Goal: Transaction & Acquisition: Download file/media

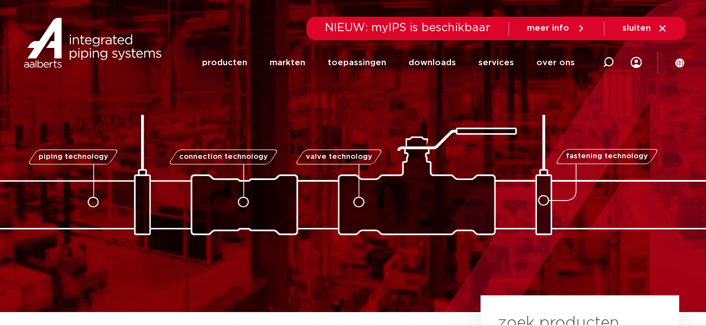
drag, startPoint x: 250, startPoint y: 60, endPoint x: 285, endPoint y: 90, distance: 45.5
click at [247, 60] on link "producten" at bounding box center [224, 62] width 45 height 43
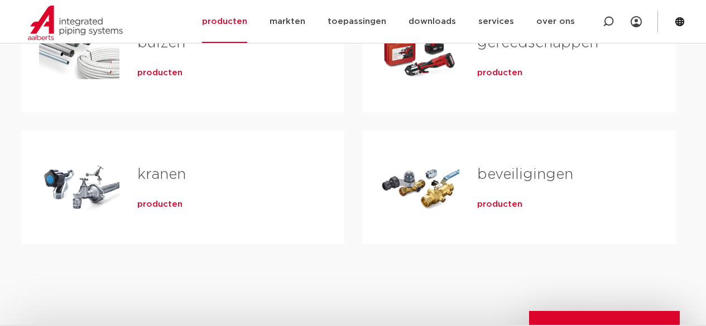
scroll to position [390, 0]
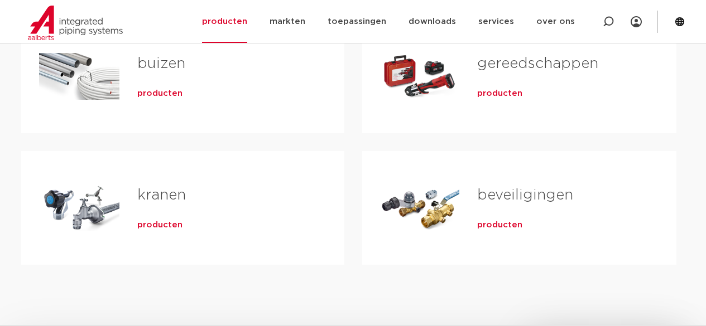
click at [158, 229] on span "producten" at bounding box center [159, 225] width 45 height 11
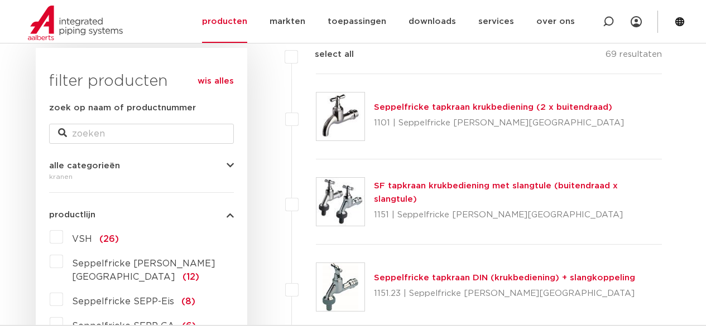
click at [475, 105] on link "Seppelfricke tapkraan krukbediening (2 x buitendraad)" at bounding box center [493, 107] width 238 height 8
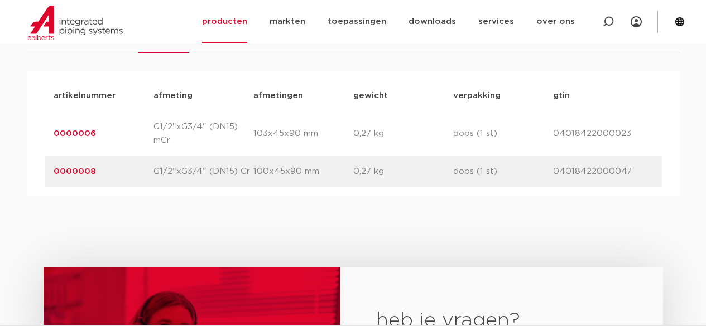
scroll to position [669, 0]
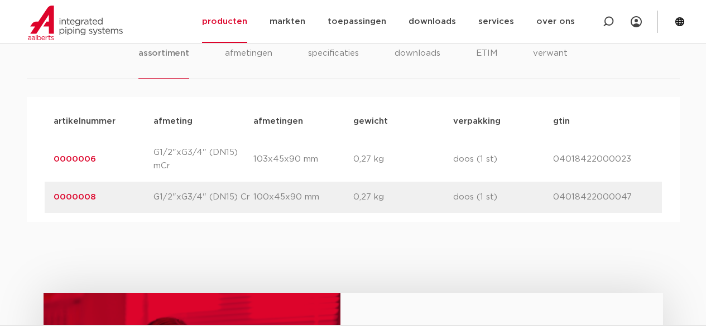
drag, startPoint x: 80, startPoint y: 158, endPoint x: 100, endPoint y: 161, distance: 20.9
click at [80, 158] on link "0000006" at bounding box center [75, 159] width 42 height 8
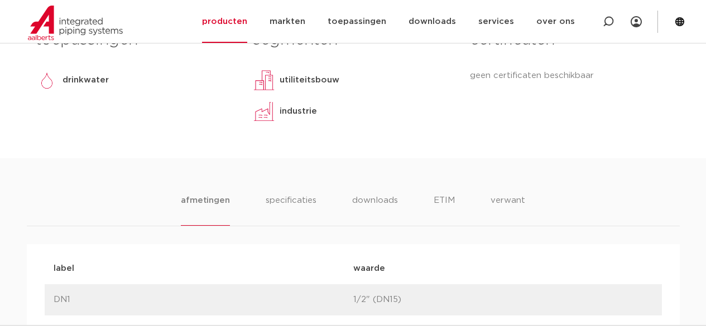
scroll to position [558, 0]
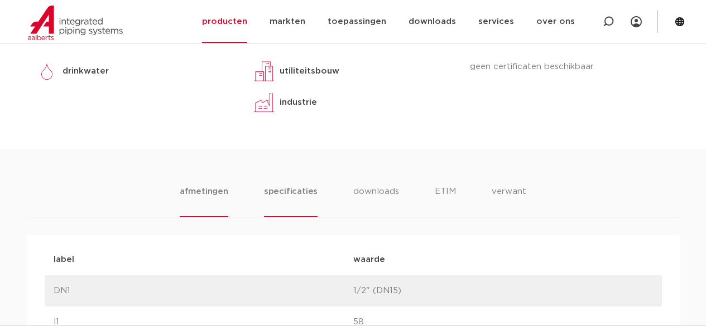
click at [297, 185] on li "specificaties" at bounding box center [291, 201] width 54 height 32
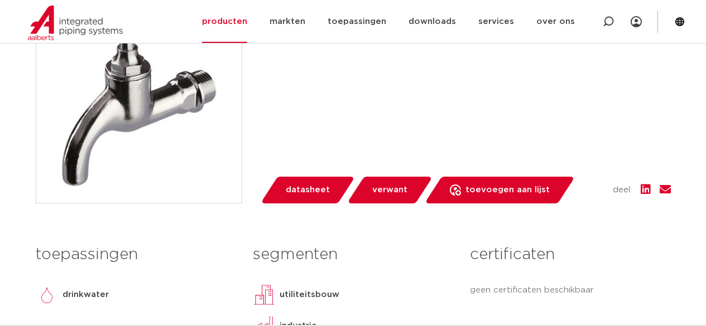
scroll to position [335, 0]
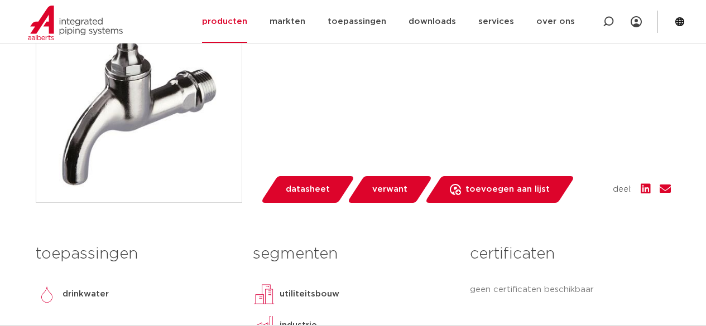
click at [365, 176] on link "verwant" at bounding box center [389, 189] width 86 height 27
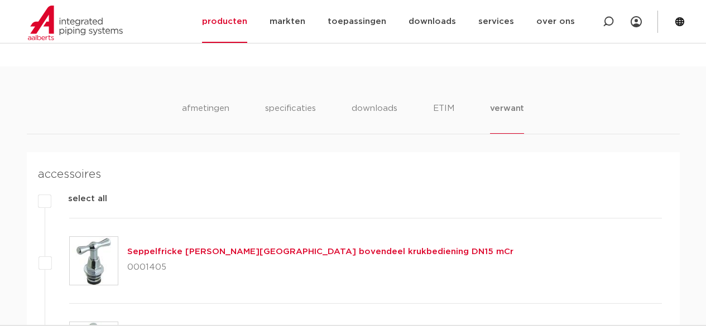
scroll to position [625, 0]
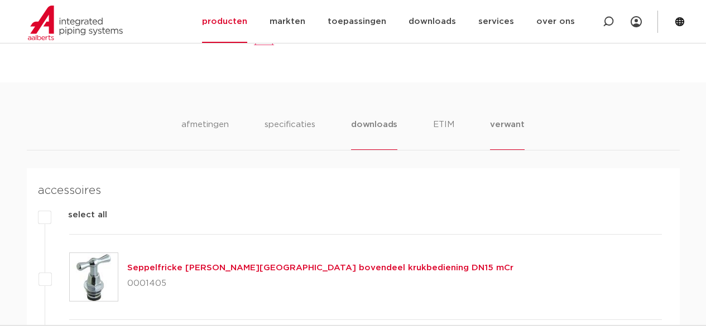
click at [388, 118] on li "downloads" at bounding box center [374, 134] width 46 height 32
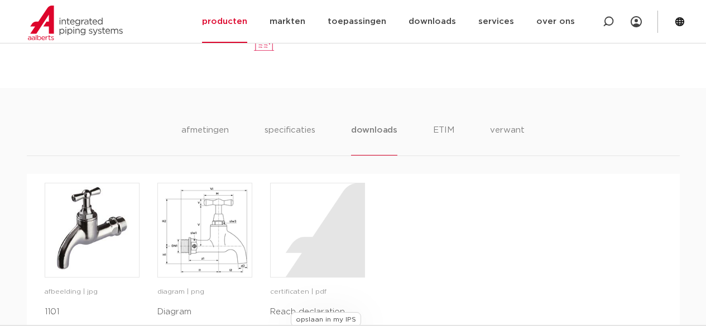
scroll to position [513, 0]
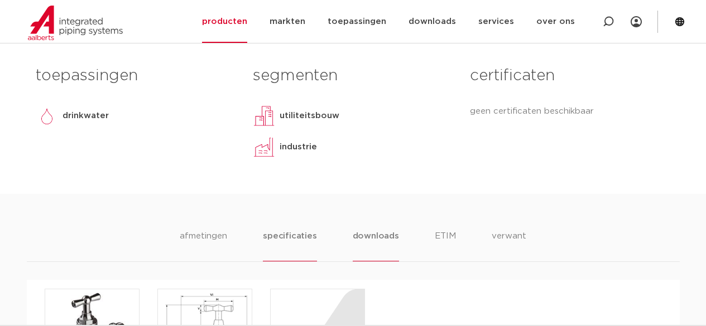
click at [308, 230] on li "specificaties" at bounding box center [290, 246] width 54 height 32
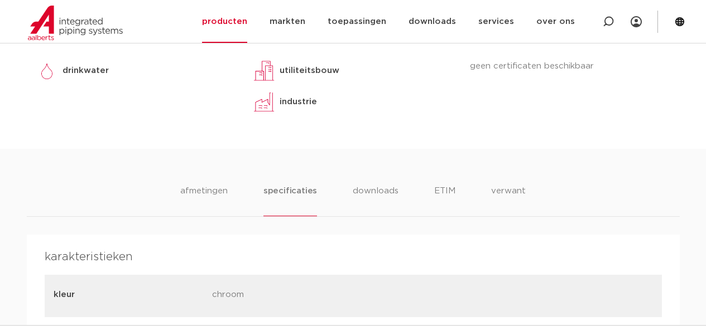
scroll to position [625, 0]
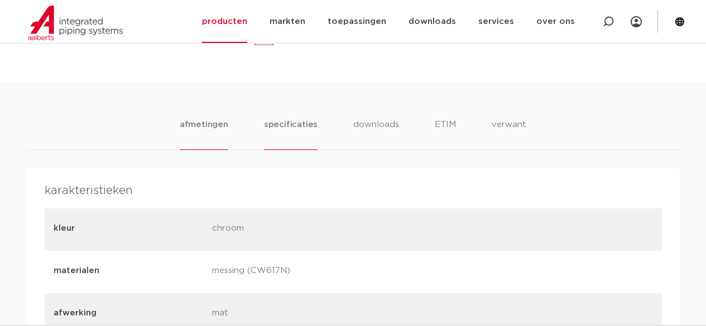
click at [199, 118] on li "afmetingen" at bounding box center [204, 134] width 49 height 32
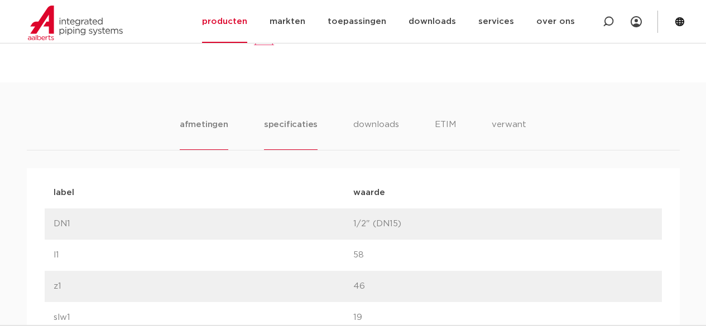
click at [311, 118] on li "specificaties" at bounding box center [291, 134] width 54 height 32
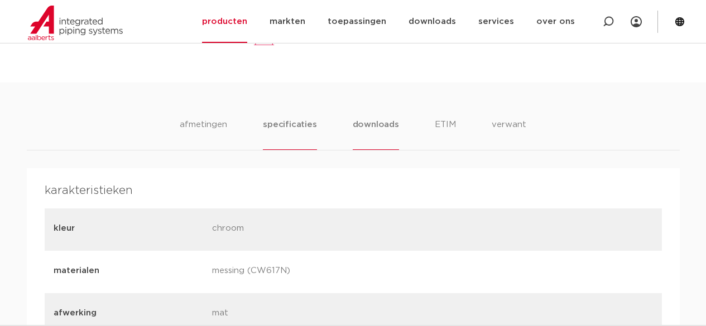
click at [373, 118] on li "downloads" at bounding box center [375, 134] width 46 height 32
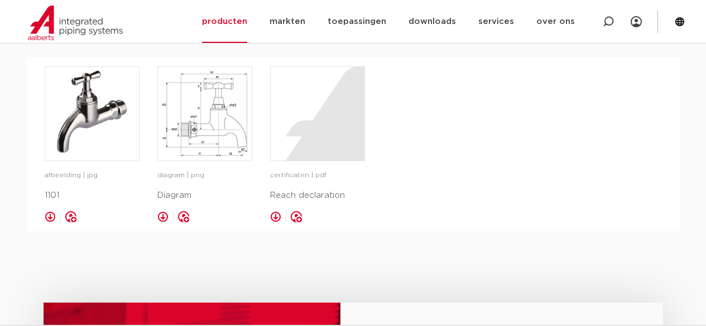
scroll to position [736, 0]
click at [162, 211] on link at bounding box center [162, 216] width 11 height 11
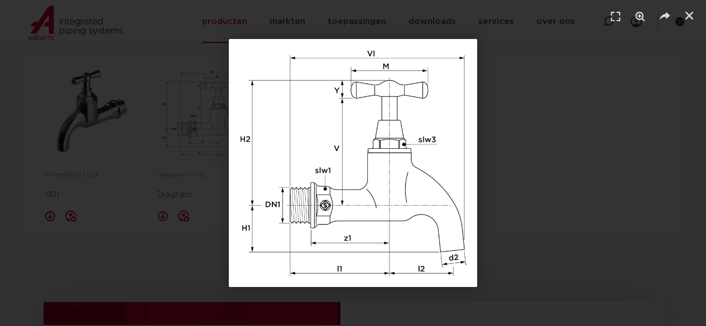
click at [533, 210] on div "1 / 1" at bounding box center [352, 163] width 627 height 248
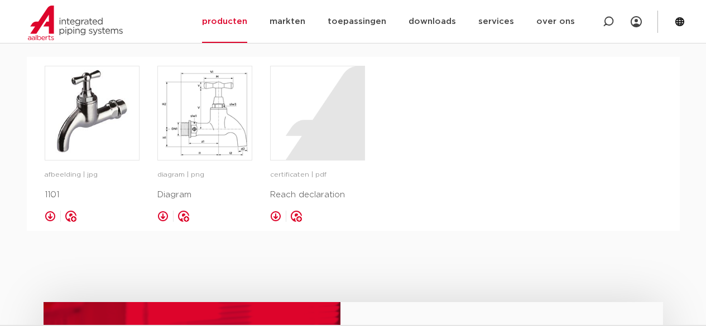
click at [272, 211] on link at bounding box center [275, 216] width 11 height 11
click at [163, 211] on link at bounding box center [162, 216] width 11 height 11
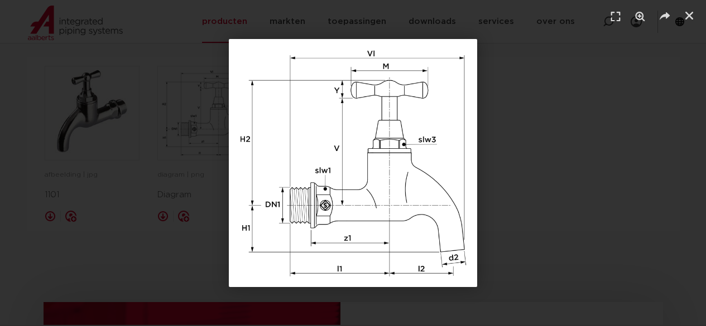
click at [534, 182] on div "1 / 1" at bounding box center [352, 163] width 627 height 248
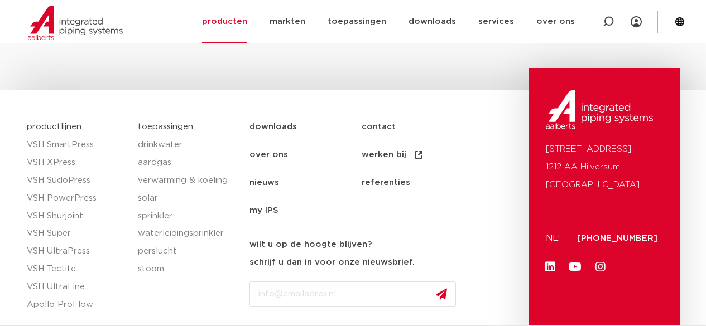
scroll to position [1287, 0]
